Goal: Navigation & Orientation: Find specific page/section

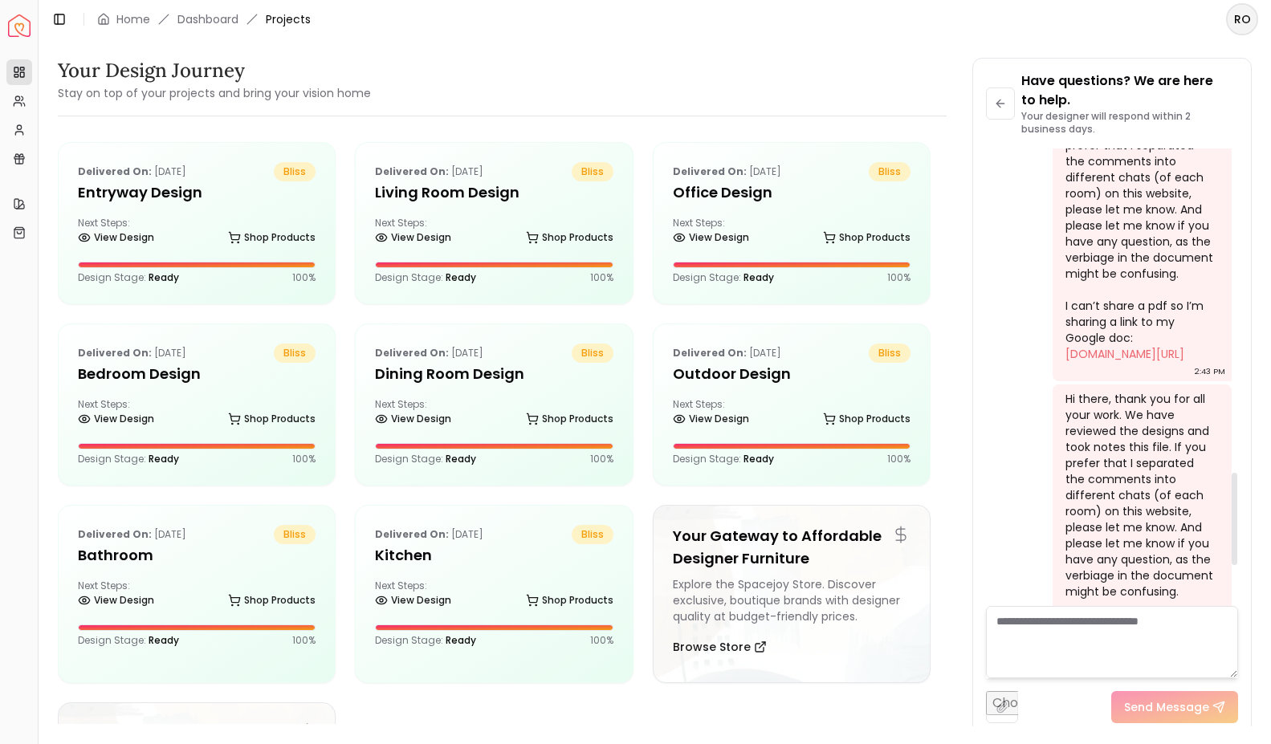
scroll to position [1599, 0]
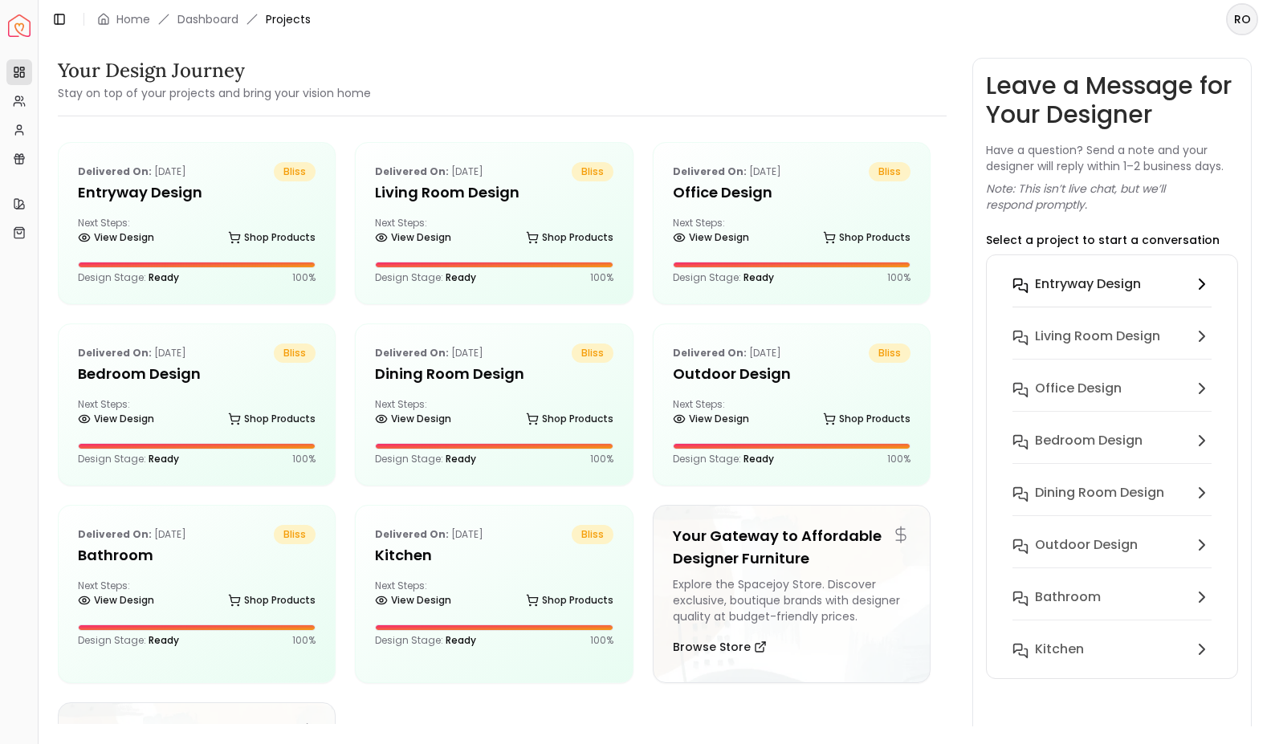
click at [1104, 291] on h6 "entryway design" at bounding box center [1088, 284] width 106 height 19
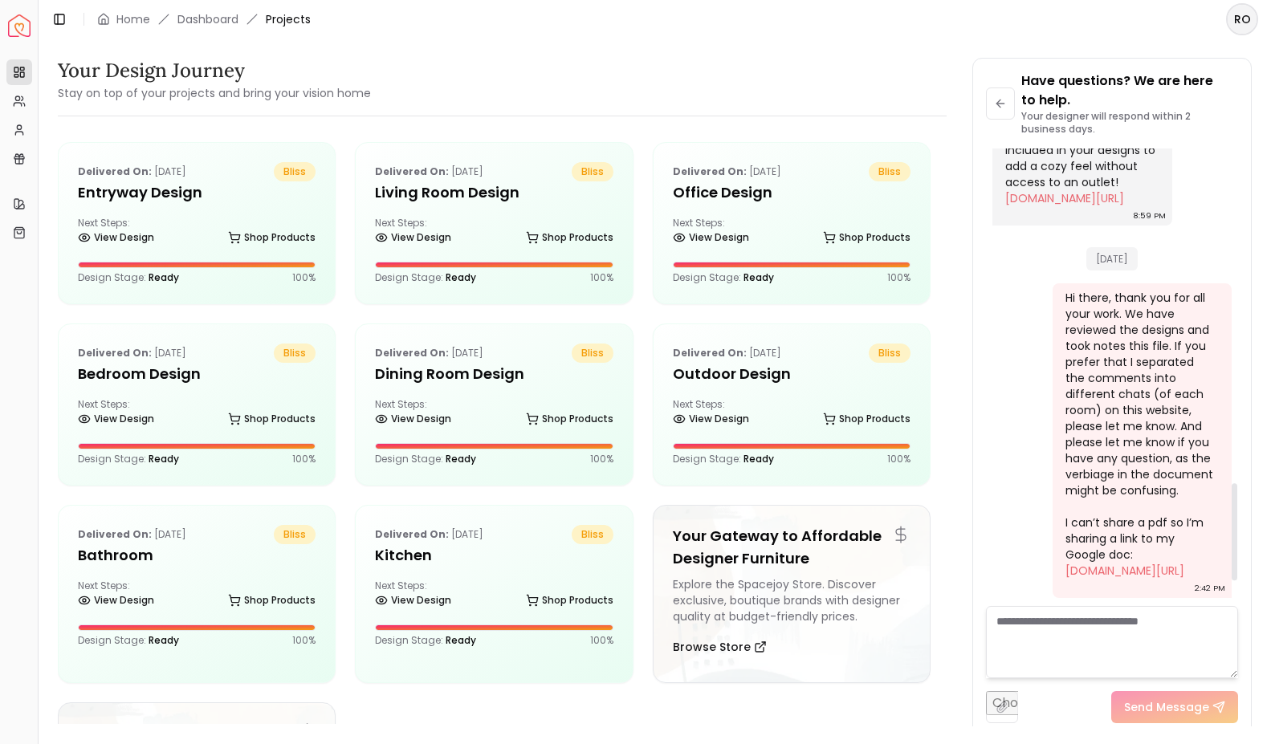
scroll to position [1684, 0]
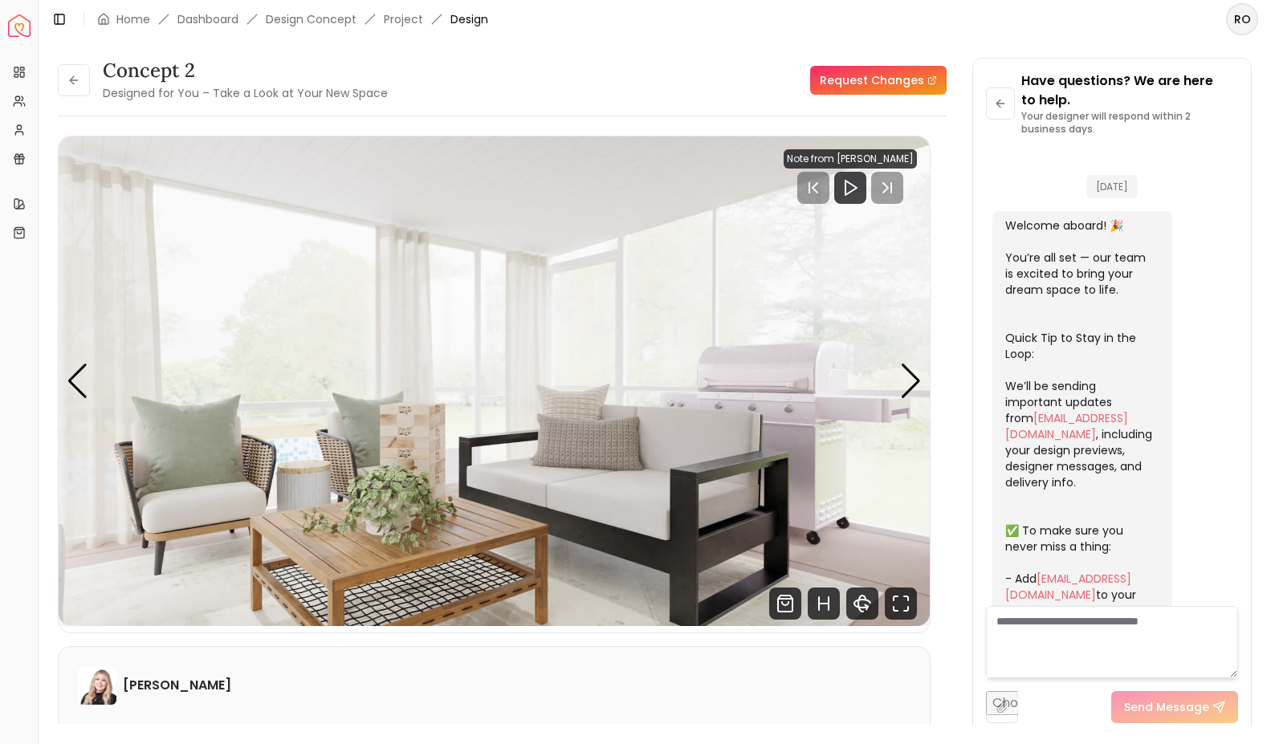
scroll to position [987, 0]
